Goal: Task Accomplishment & Management: Complete application form

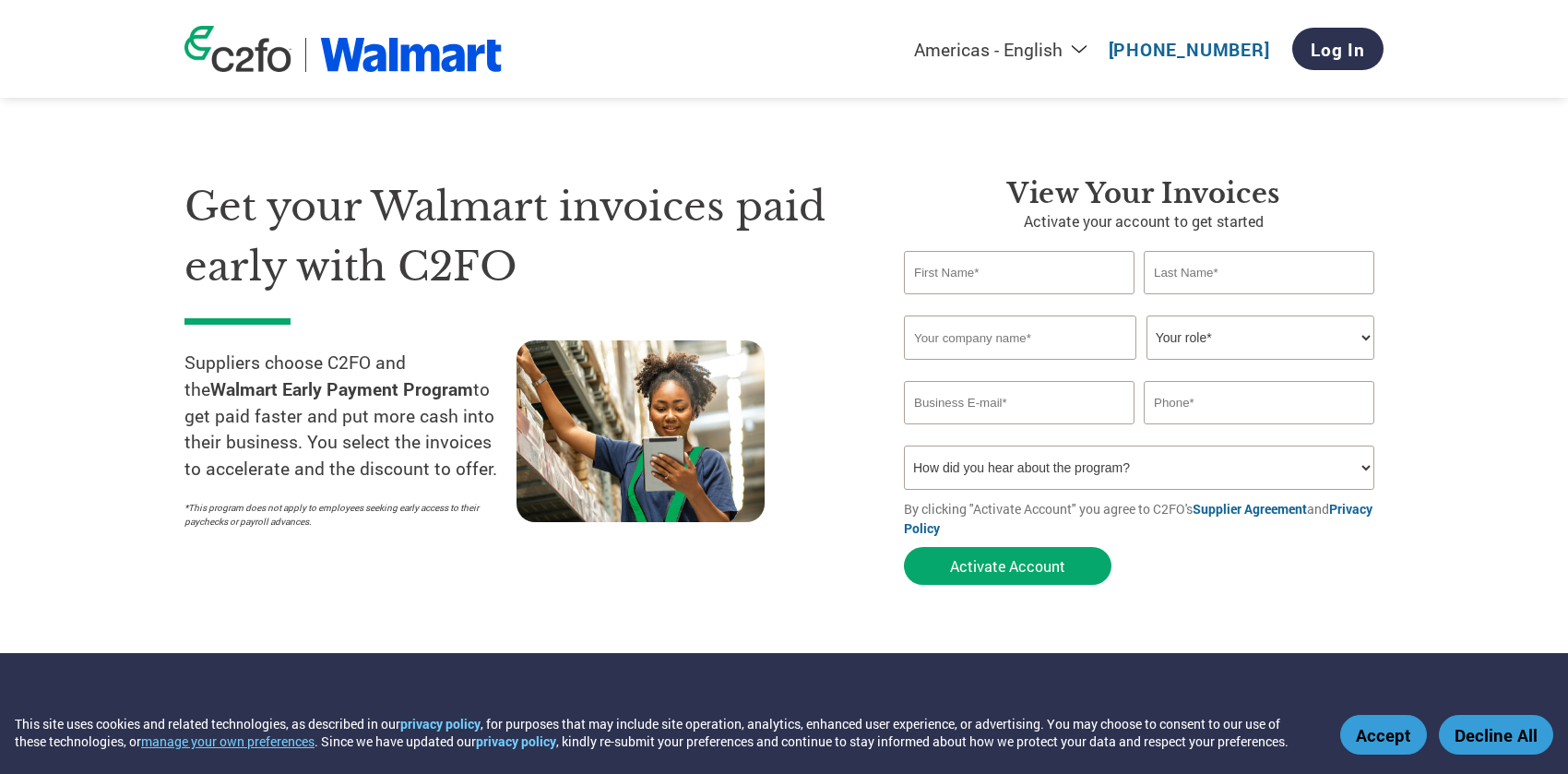
type input "[PERSON_NAME][EMAIL_ADDRESS][PERSON_NAME][DOMAIN_NAME]"
type input "7045620666"
click at [961, 274] on input "text" at bounding box center [1019, 272] width 231 height 43
type input "[PERSON_NAME]"
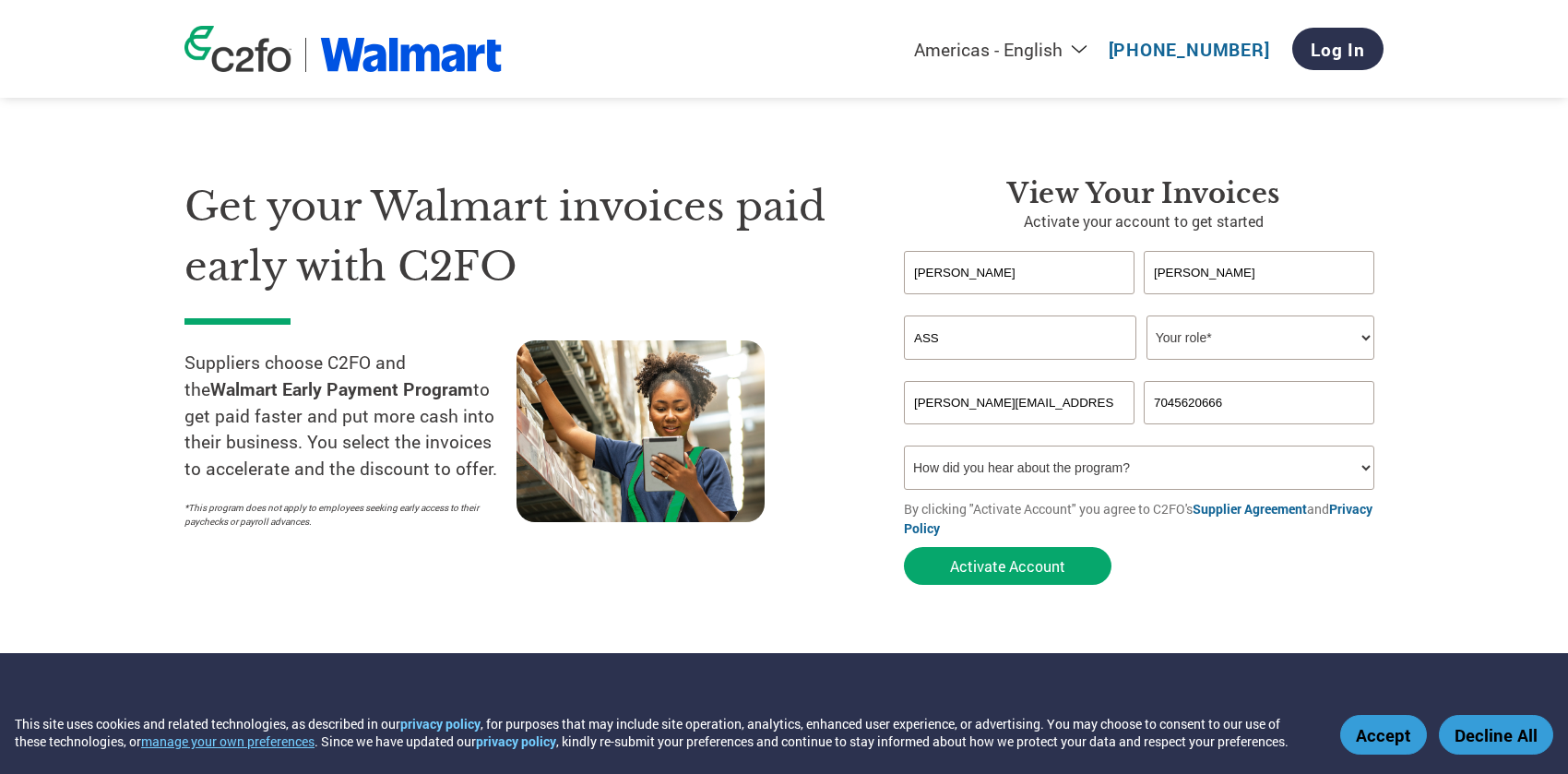
type input "ASSA ABLOY Entrance Systems"
click at [1290, 334] on select "Your role* CFO Controller Credit Manager Finance Director Treasurer CEO Preside…" at bounding box center [1261, 338] width 228 height 44
select select "OTHER"
click at [1147, 316] on select "Your role* CFO Controller Credit Manager Finance Director Treasurer CEO Preside…" at bounding box center [1261, 338] width 228 height 44
click at [1027, 570] on button "Activate Account" at bounding box center [1008, 566] width 207 height 38
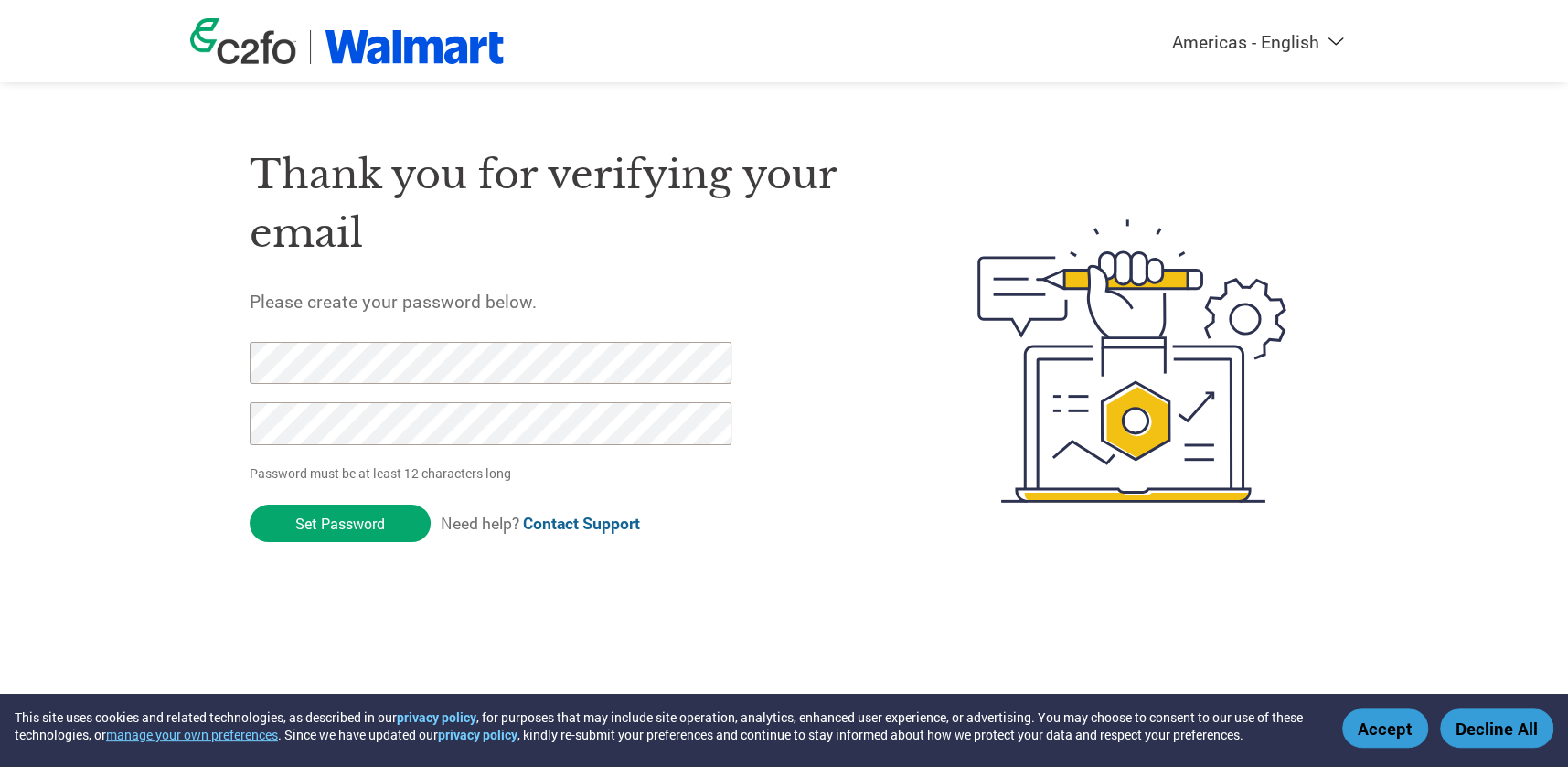
click at [325, 523] on input "Set Password" at bounding box center [340, 523] width 181 height 37
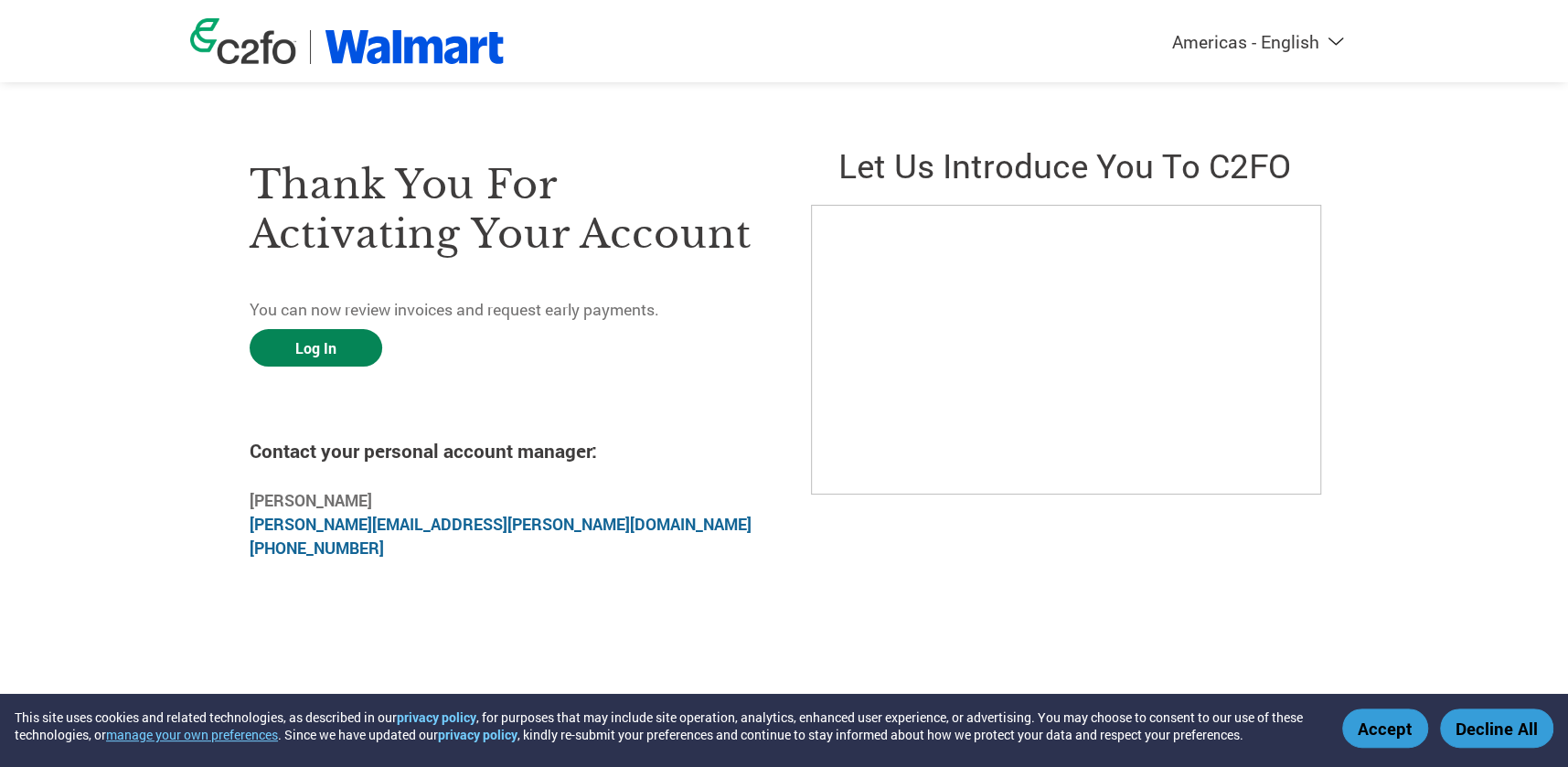
click at [316, 353] on link "Log In" at bounding box center [316, 348] width 133 height 37
